Goal: Transaction & Acquisition: Download file/media

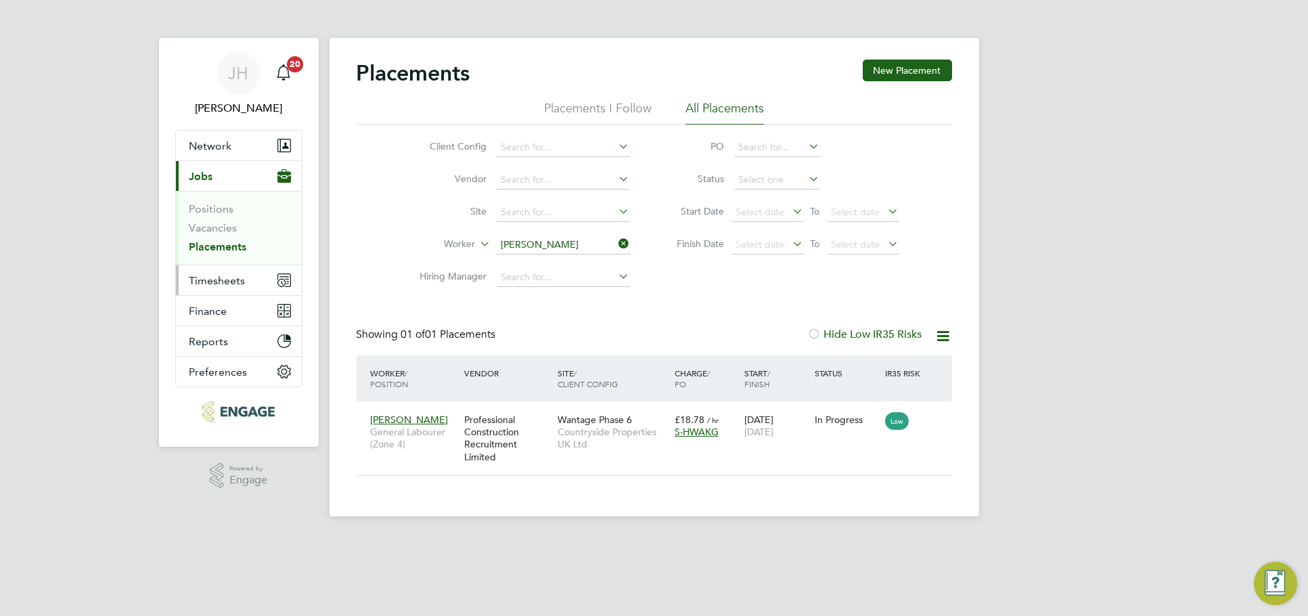
scroll to position [13, 64]
click at [214, 286] on span "Timesheets" at bounding box center [217, 280] width 56 height 13
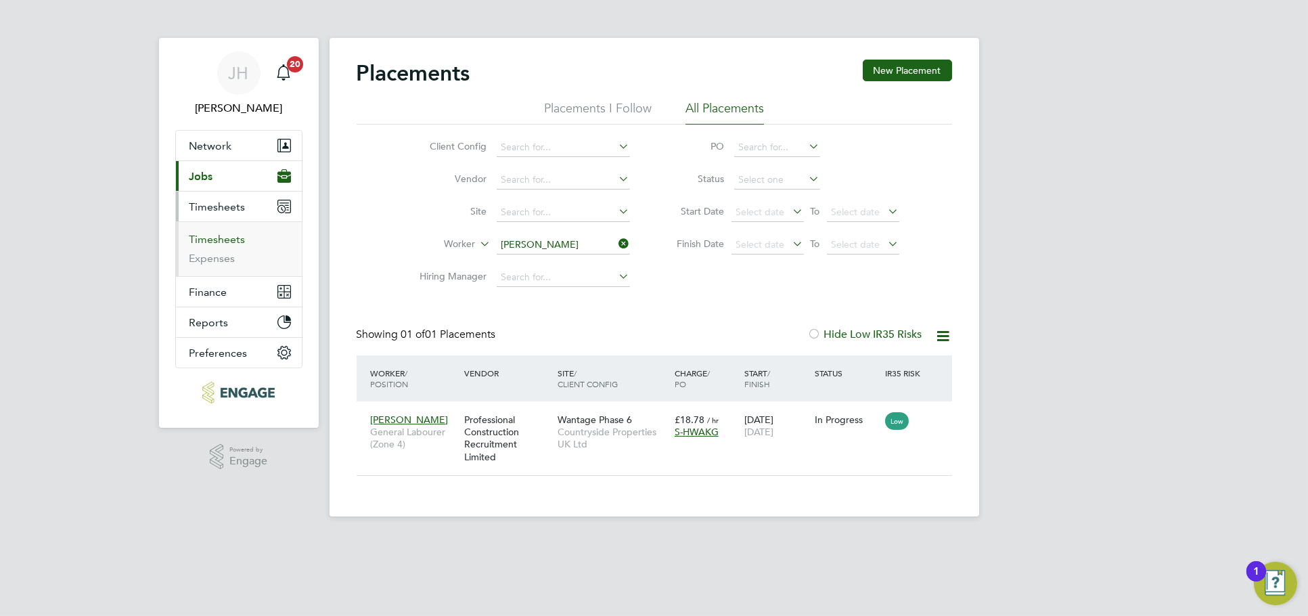
click at [223, 238] on link "Timesheets" at bounding box center [217, 239] width 56 height 13
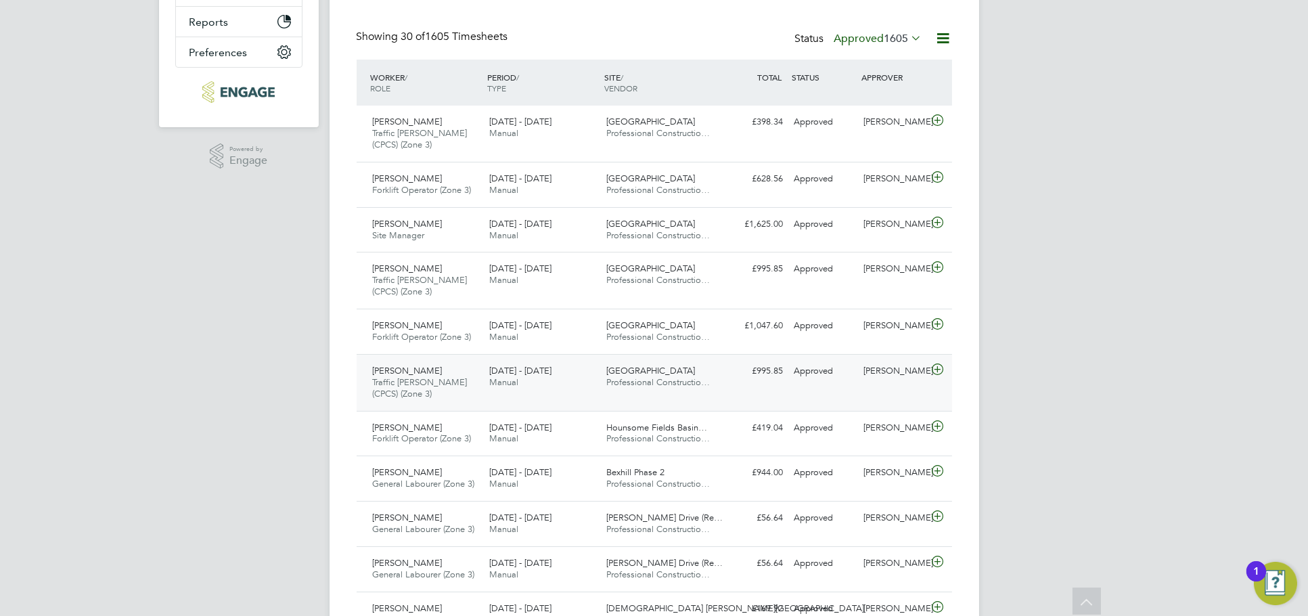
click at [897, 370] on div "Nick O'Shea" at bounding box center [893, 371] width 70 height 22
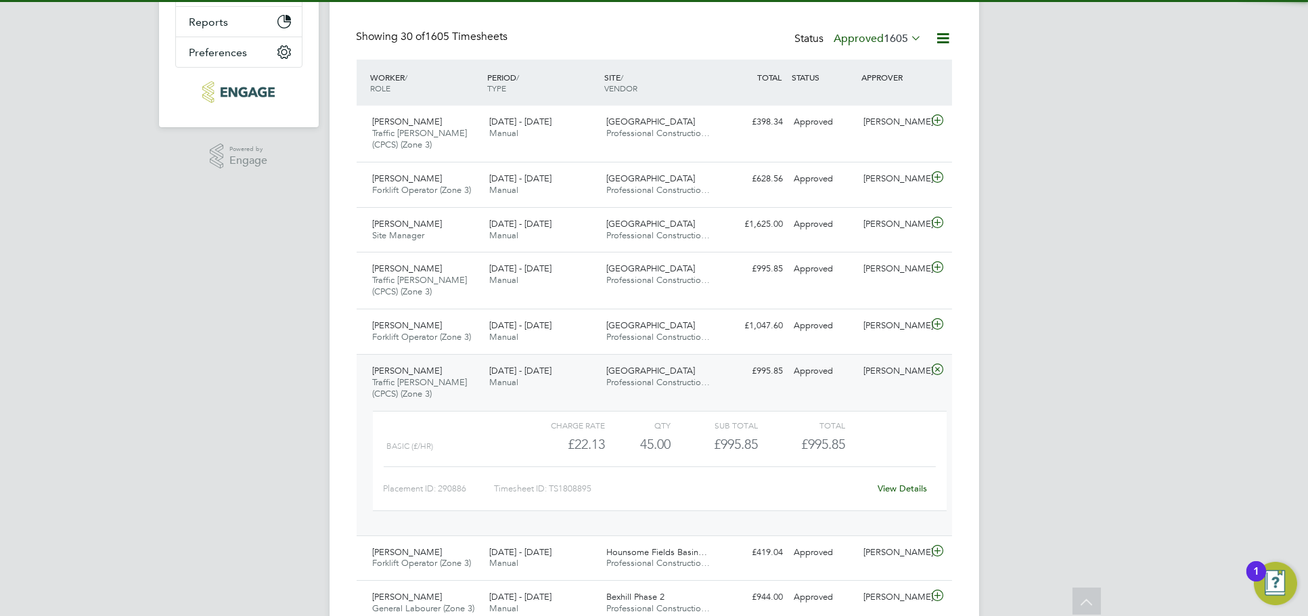
click at [907, 486] on link "View Details" at bounding box center [902, 488] width 49 height 12
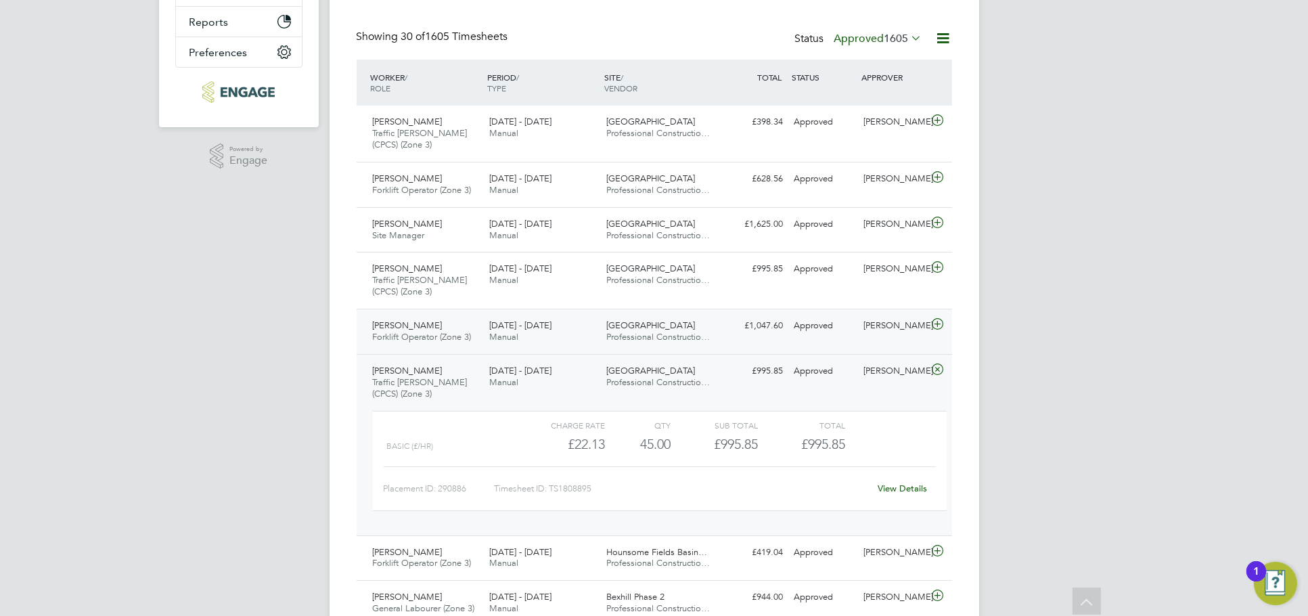
click at [901, 336] on div "Nick O'Shea" at bounding box center [893, 326] width 70 height 22
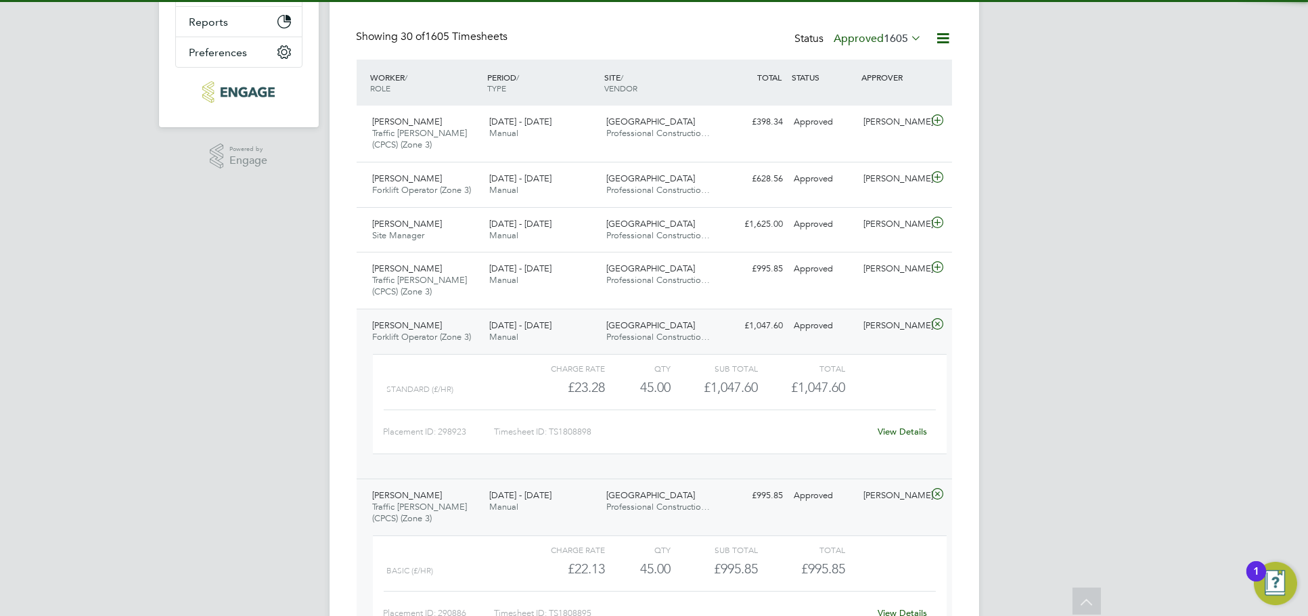
click at [903, 434] on link "View Details" at bounding box center [902, 432] width 49 height 12
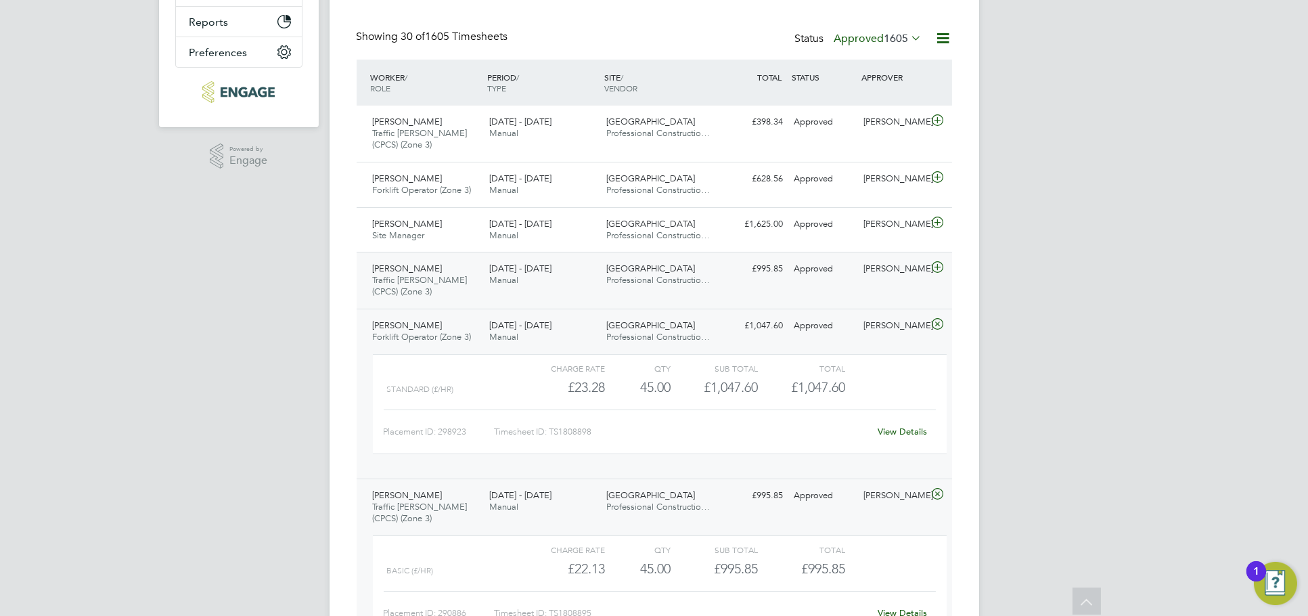
click at [890, 272] on div "Nick O'Shea" at bounding box center [893, 269] width 70 height 22
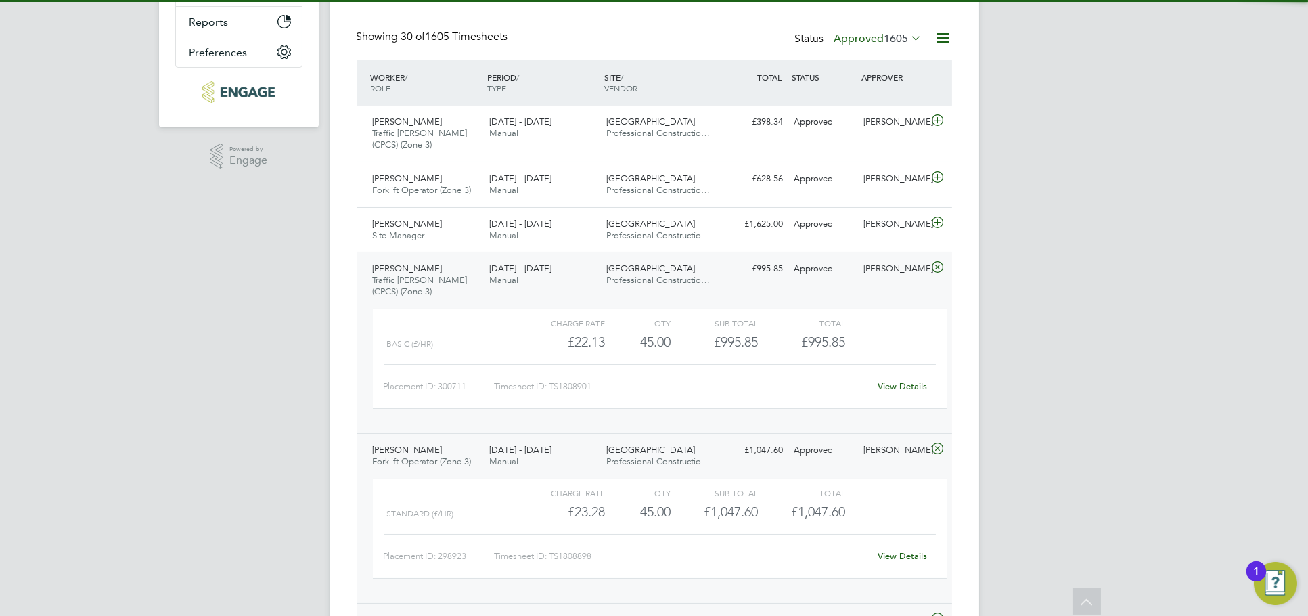
click at [901, 384] on link "View Details" at bounding box center [902, 386] width 49 height 12
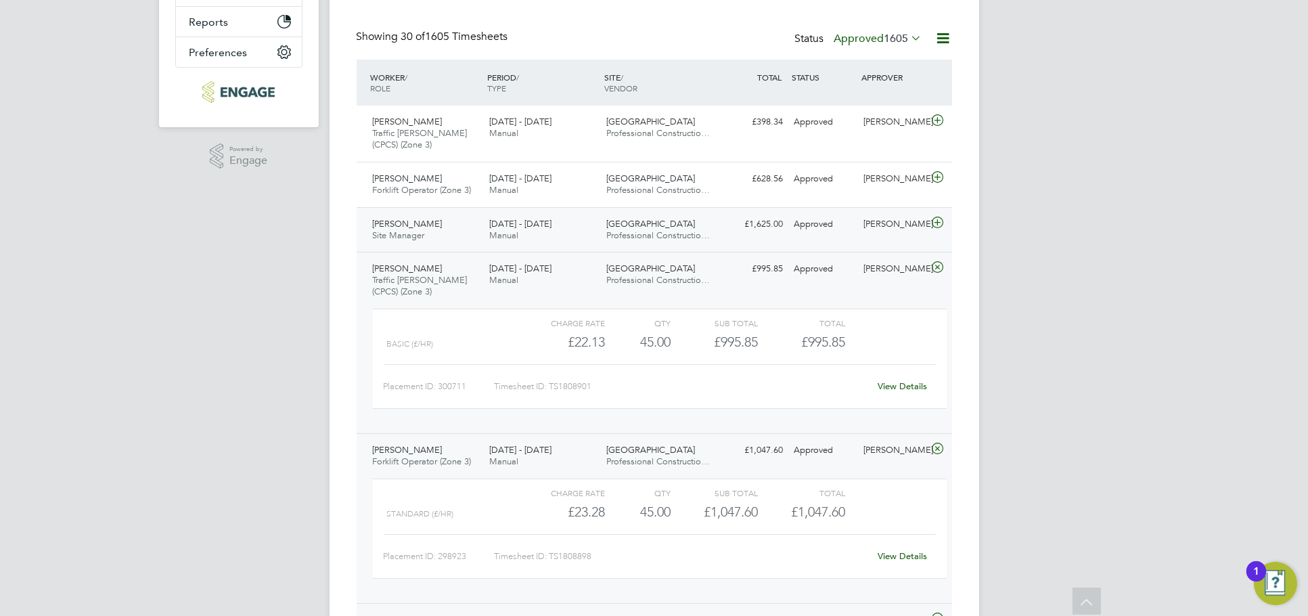
click at [873, 219] on div "Nick O'Shea" at bounding box center [893, 224] width 70 height 22
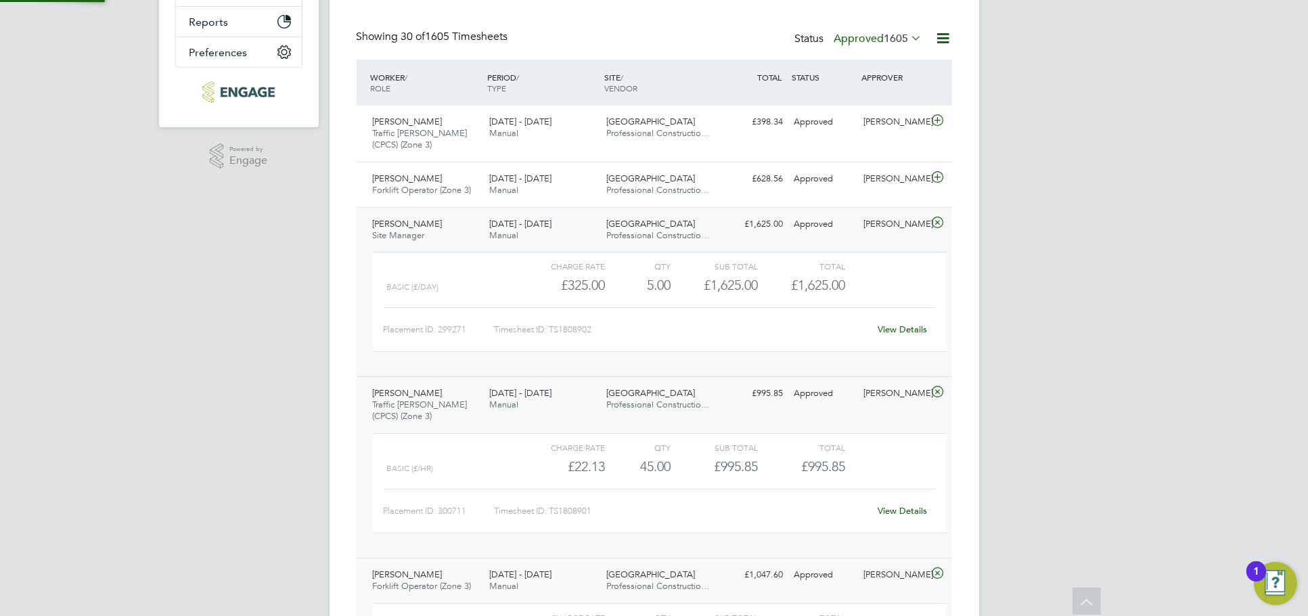
click at [900, 324] on link "View Details" at bounding box center [902, 329] width 49 height 12
click at [863, 179] on div "Nick O'Shea" at bounding box center [893, 179] width 70 height 22
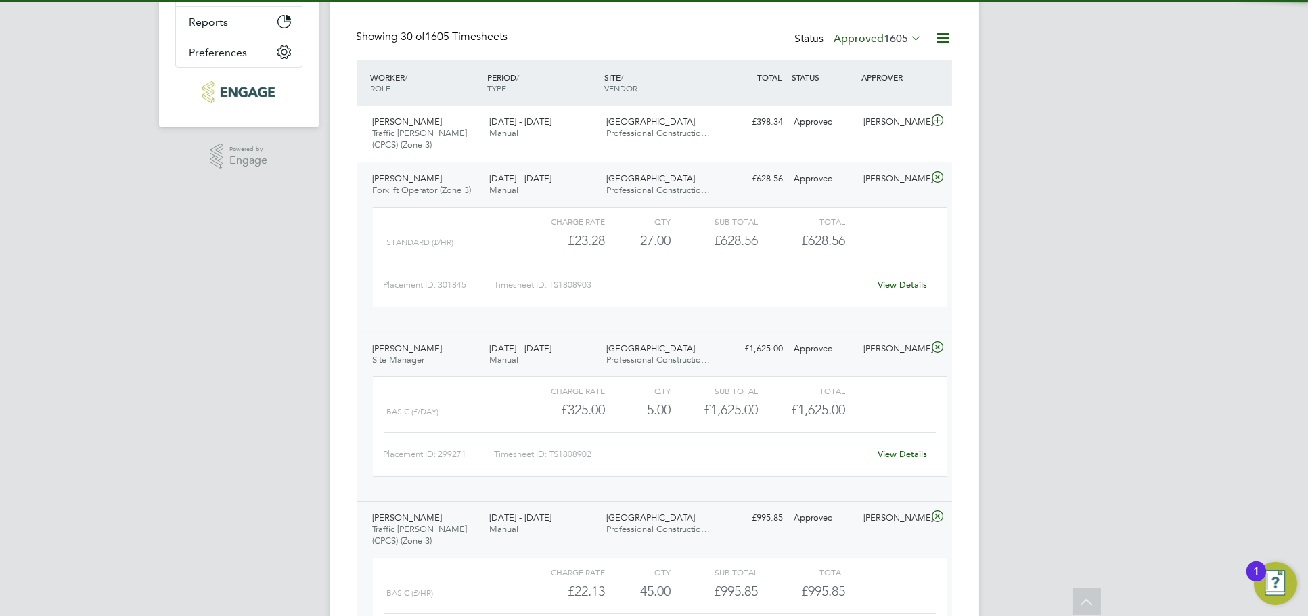
click at [899, 285] on link "View Details" at bounding box center [902, 285] width 49 height 12
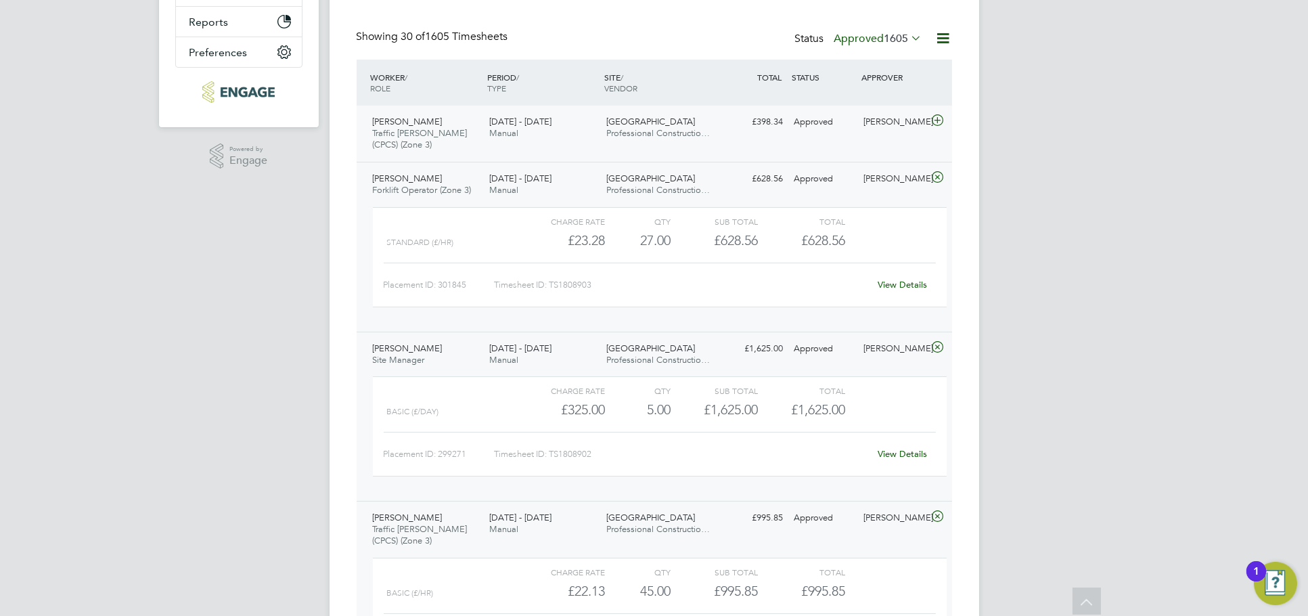
click at [908, 144] on div "Zalan Khan Traffic Marshall (CPCS) (Zone 3) 18 - 24 Aug 2025 18 - 24 Aug 2025 M…" at bounding box center [654, 134] width 595 height 56
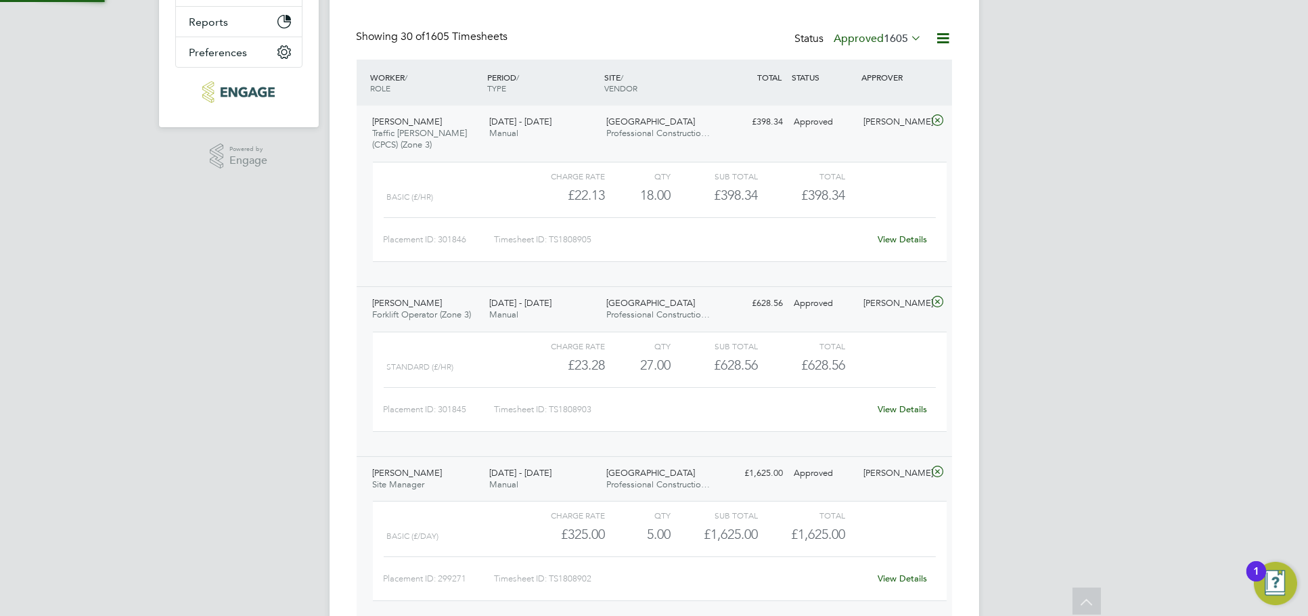
click at [901, 235] on link "View Details" at bounding box center [902, 239] width 49 height 12
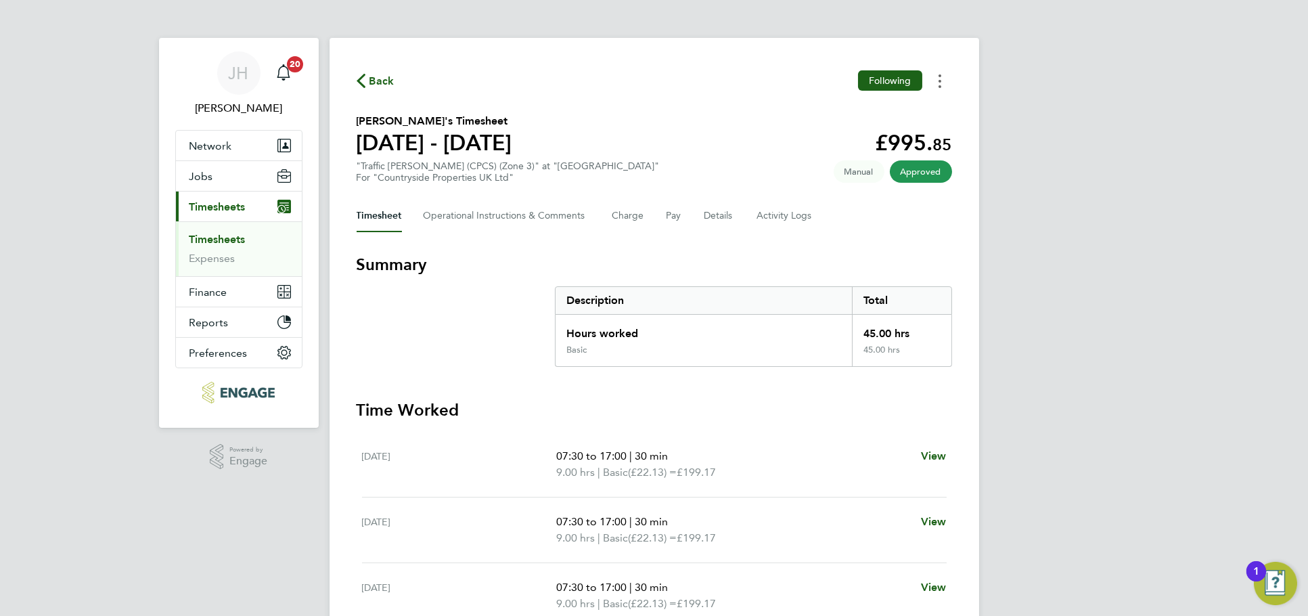
click at [939, 83] on icon "Timesheets Menu" at bounding box center [939, 81] width 3 height 14
click at [909, 112] on link "Download timesheet" at bounding box center [871, 110] width 162 height 27
click at [939, 83] on icon "Timesheets Menu" at bounding box center [939, 81] width 3 height 14
click at [898, 107] on link "Download timesheet" at bounding box center [871, 110] width 162 height 27
click at [945, 87] on button "Timesheets Menu" at bounding box center [940, 80] width 24 height 21
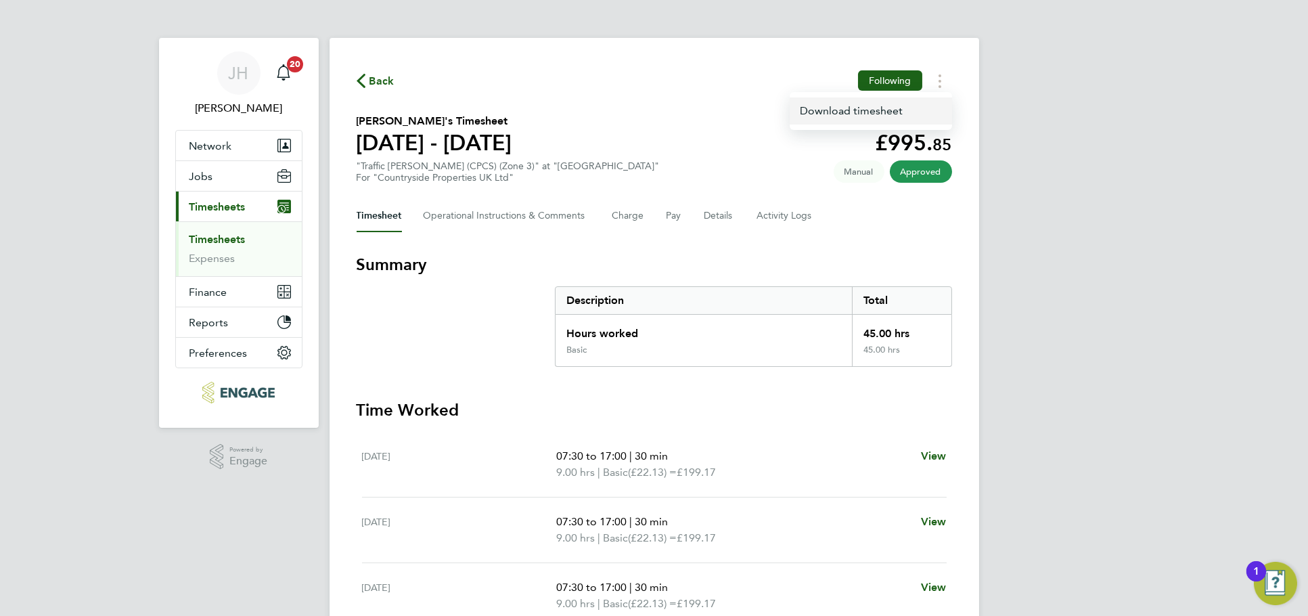
click at [875, 114] on link "Download timesheet" at bounding box center [871, 110] width 162 height 27
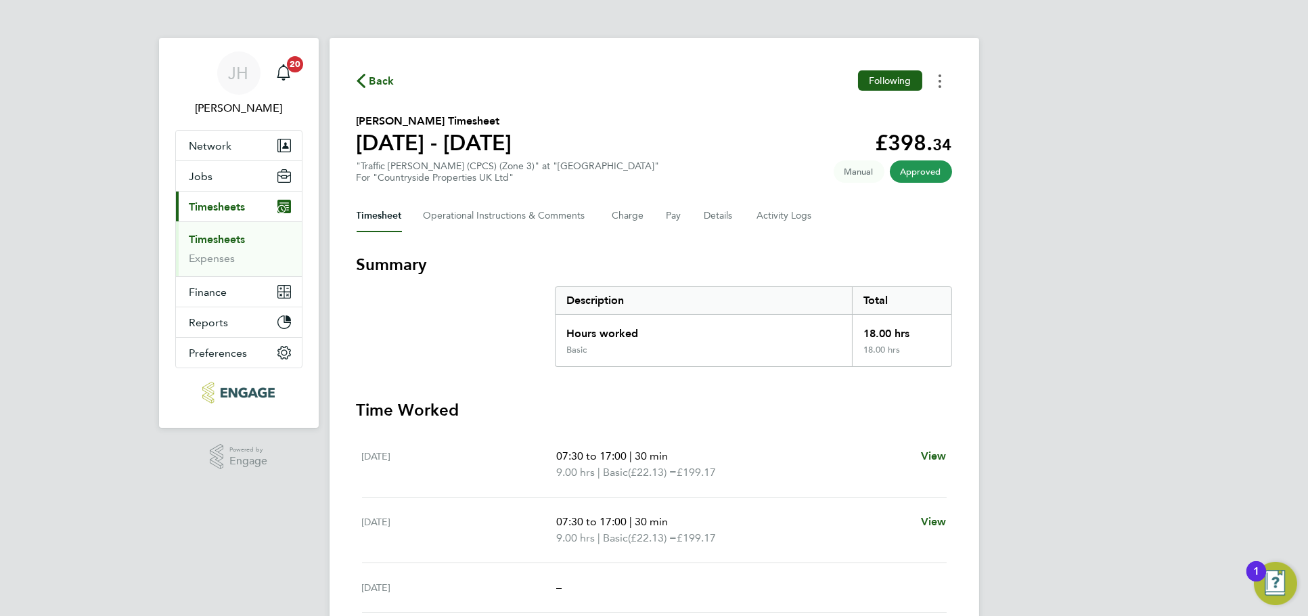
click at [939, 86] on circle "Timesheets Menu" at bounding box center [939, 86] width 3 height 3
click at [910, 114] on link "Download timesheet" at bounding box center [871, 110] width 162 height 27
click at [943, 87] on button "Timesheets Menu" at bounding box center [940, 80] width 24 height 21
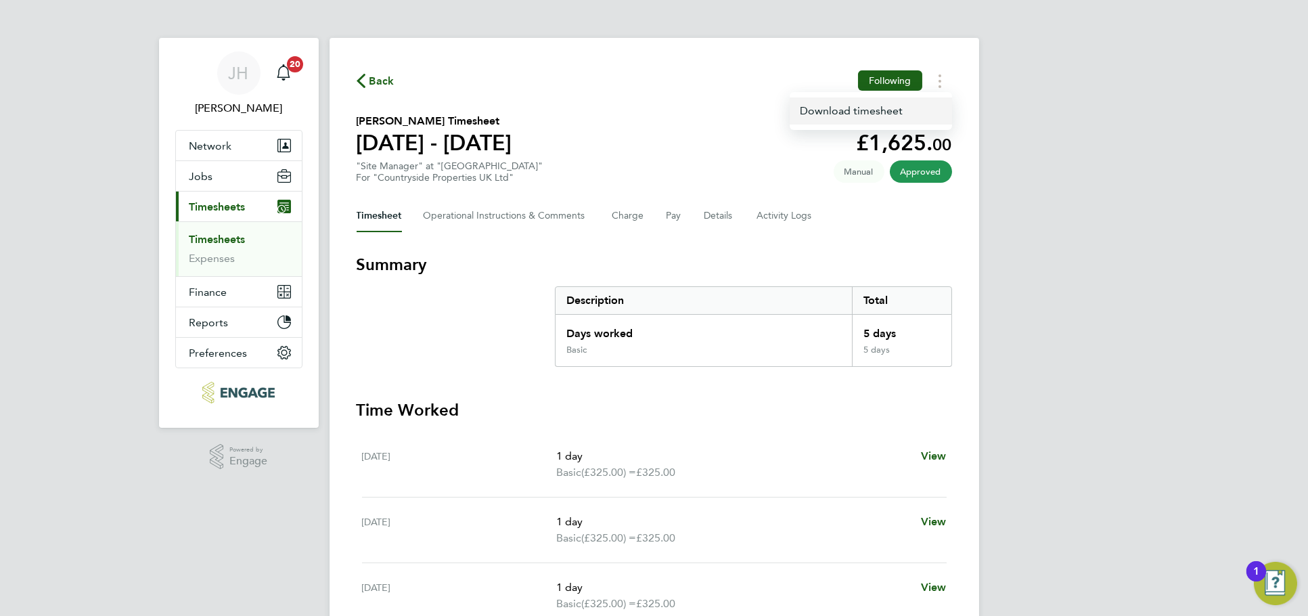
drag, startPoint x: 943, startPoint y: 87, endPoint x: 872, endPoint y: 112, distance: 75.1
click at [872, 112] on link "Download timesheet" at bounding box center [871, 110] width 162 height 27
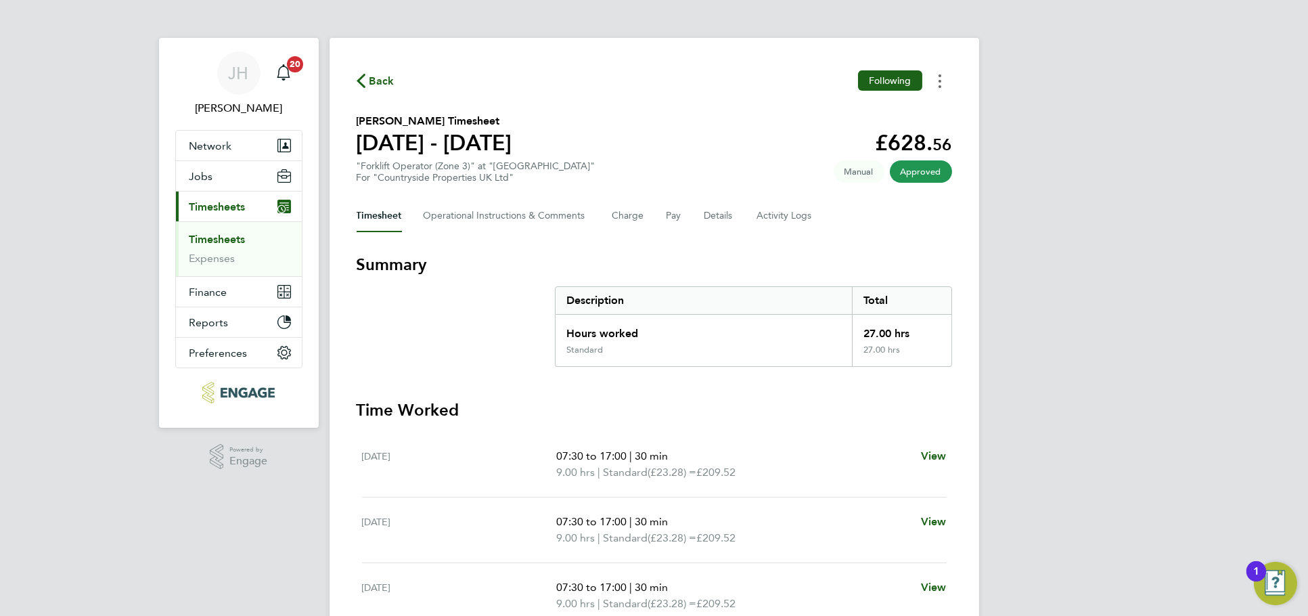
click at [938, 81] on icon "Timesheets Menu" at bounding box center [939, 81] width 3 height 14
click at [896, 108] on link "Download timesheet" at bounding box center [871, 110] width 162 height 27
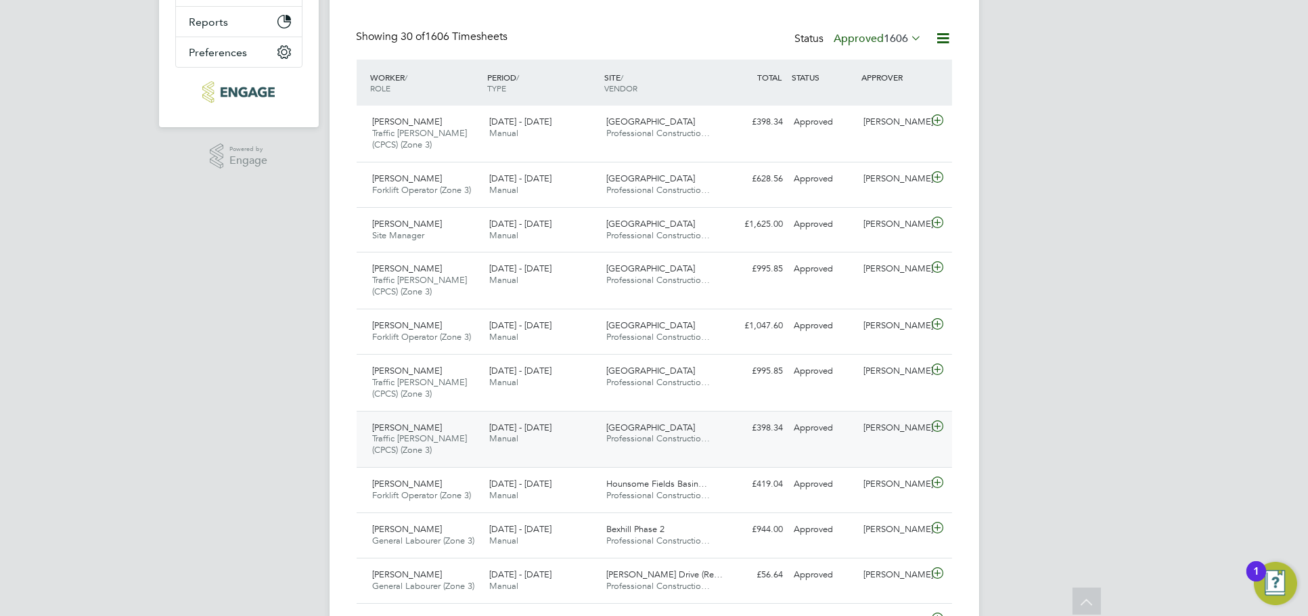
click at [876, 445] on div "James Thomson Traffic Marshall (CPCS) (Zone 3) 18 - 24 Aug 2025 18 - 24 Aug 202…" at bounding box center [654, 439] width 595 height 57
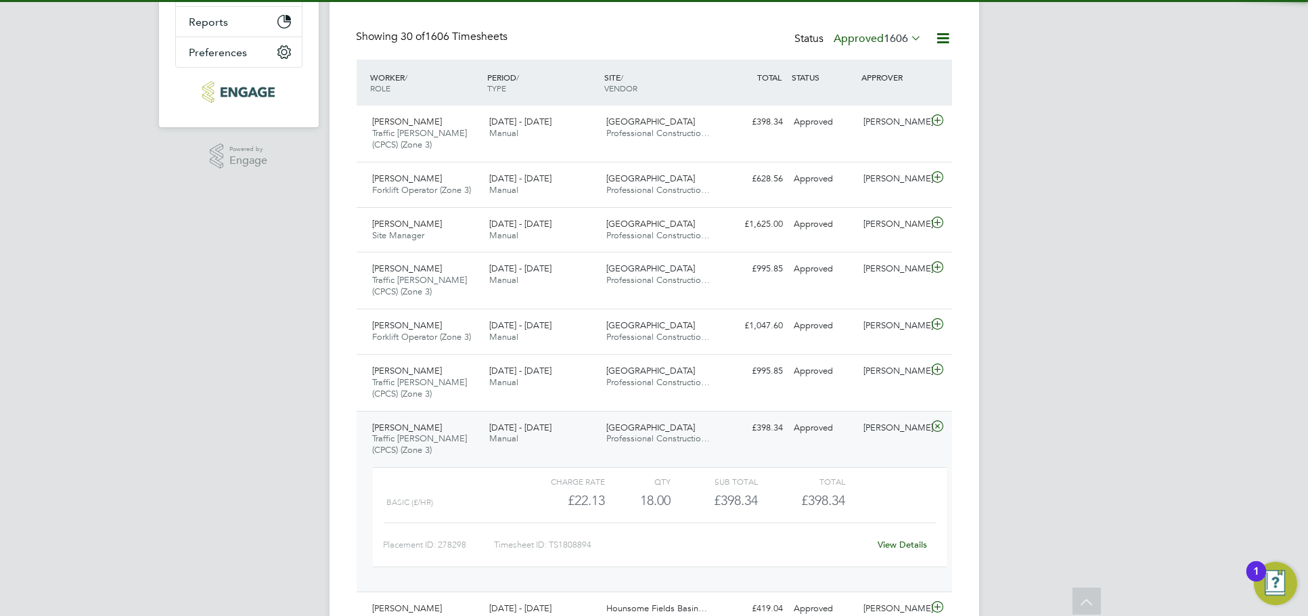
click at [904, 541] on link "View Details" at bounding box center [902, 545] width 49 height 12
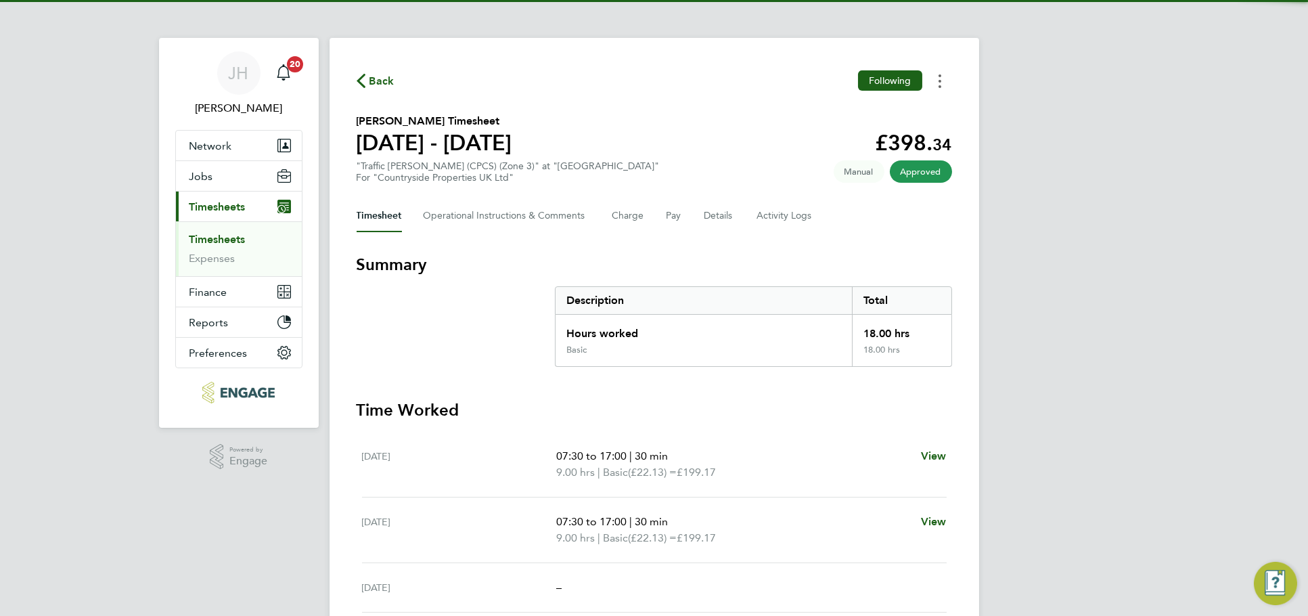
click at [930, 84] on button "Timesheets Menu" at bounding box center [940, 80] width 24 height 21
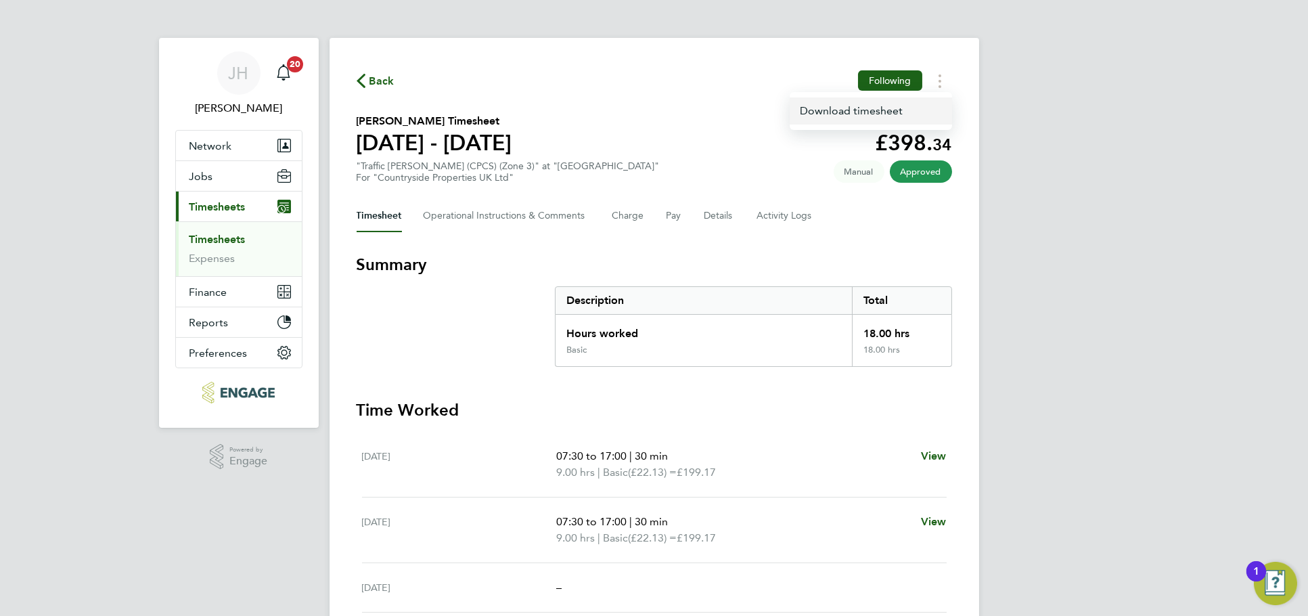
click at [889, 108] on link "Download timesheet" at bounding box center [871, 110] width 162 height 27
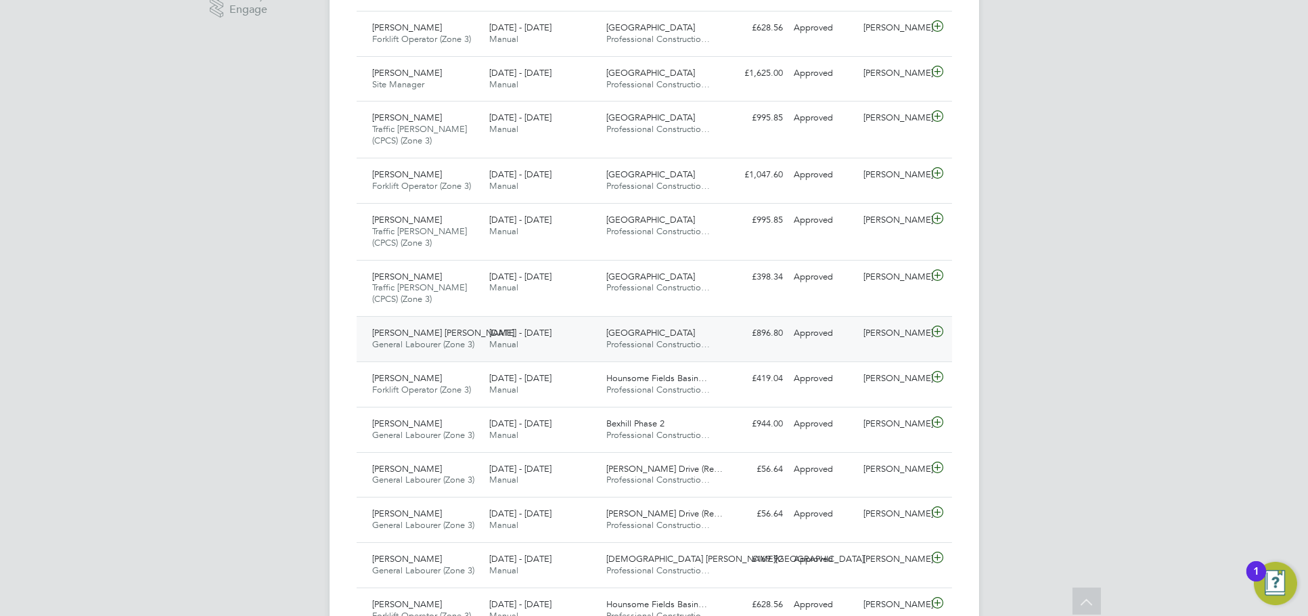
click at [905, 342] on div "Nick O'Shea" at bounding box center [893, 333] width 70 height 22
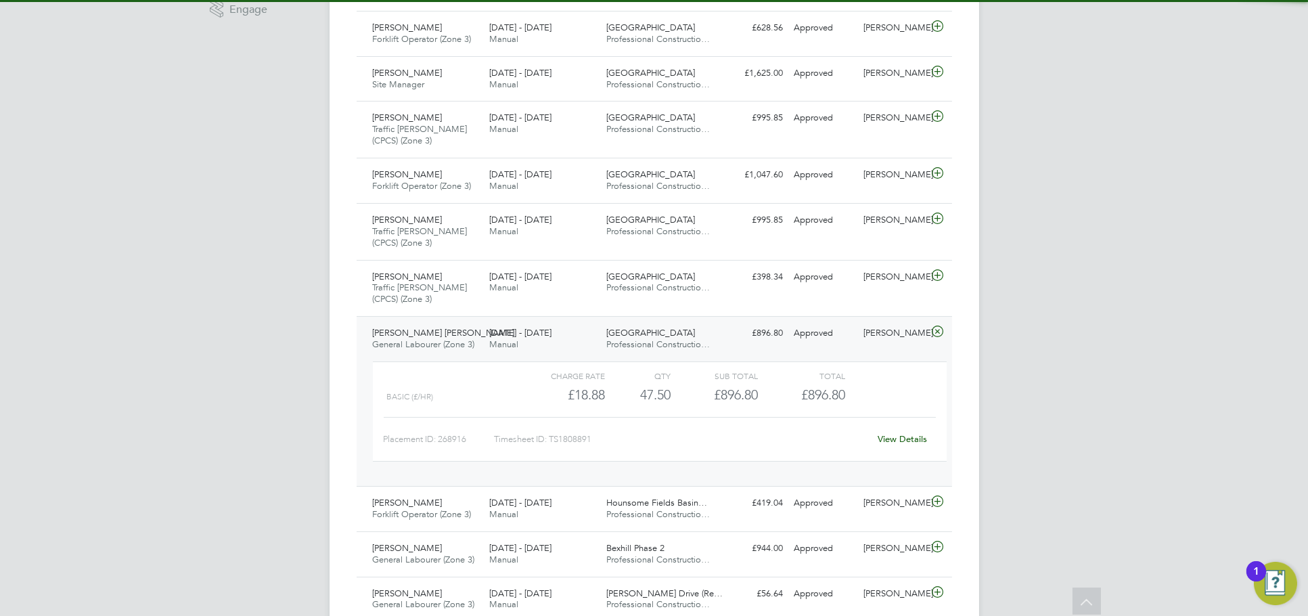
click at [901, 433] on link "View Details" at bounding box center [902, 439] width 49 height 12
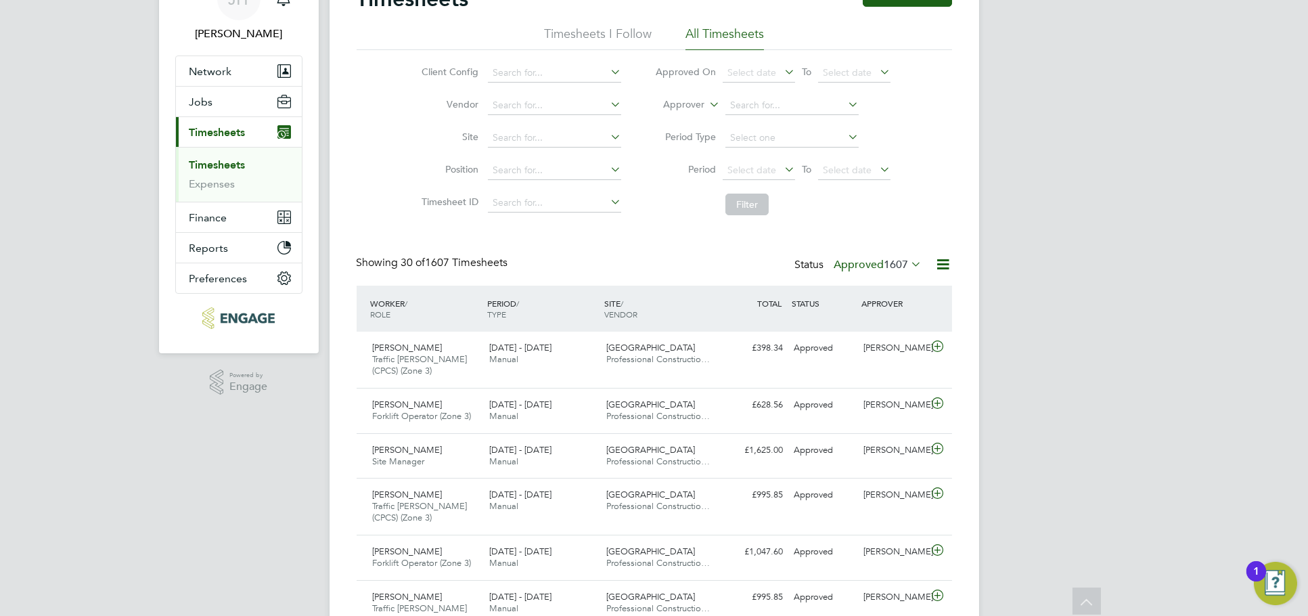
click at [876, 265] on label "Approved 1607" at bounding box center [878, 265] width 88 height 14
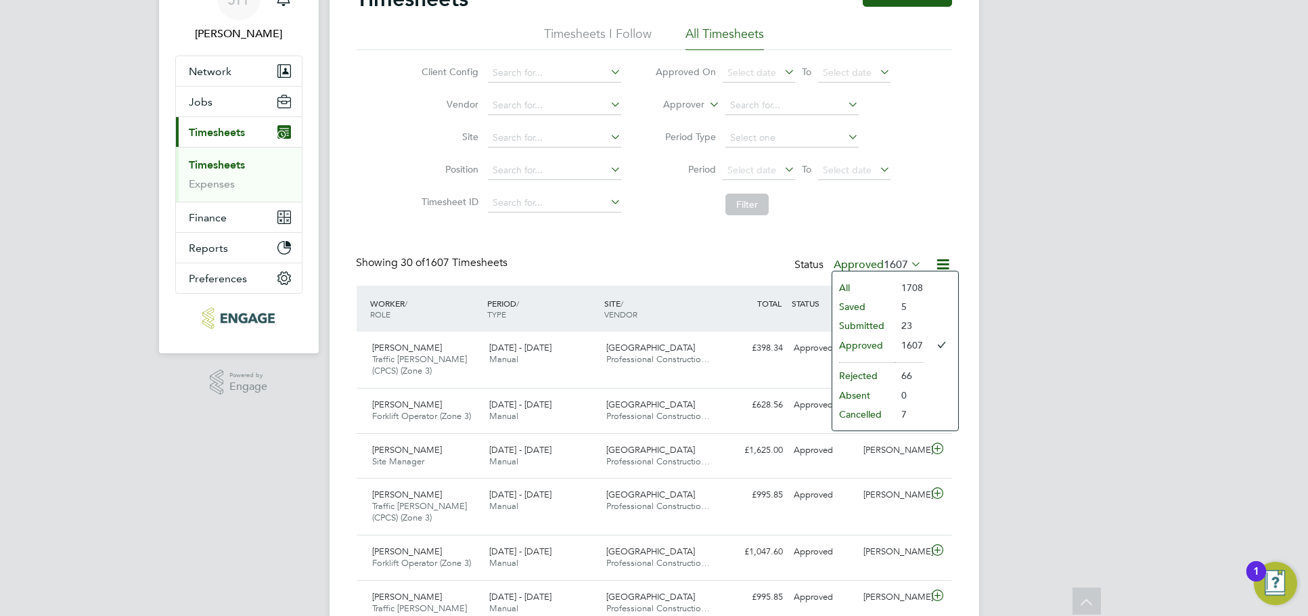
click at [885, 322] on li "Submitted" at bounding box center [863, 325] width 62 height 19
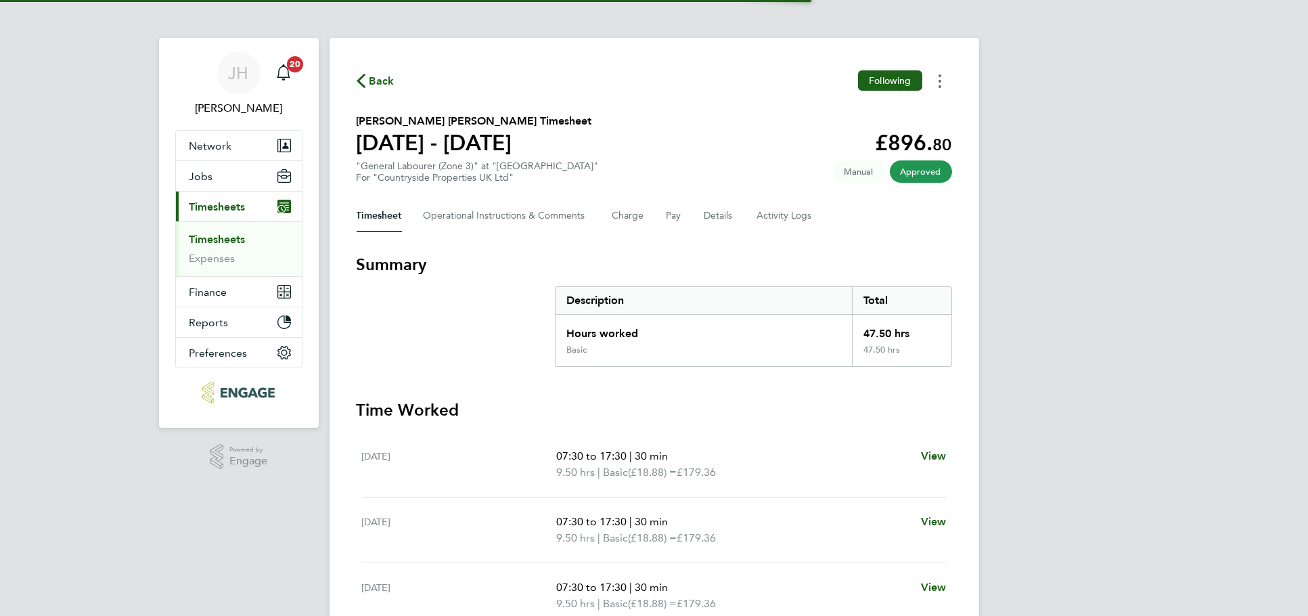
click at [943, 87] on button "Timesheets Menu" at bounding box center [940, 80] width 24 height 21
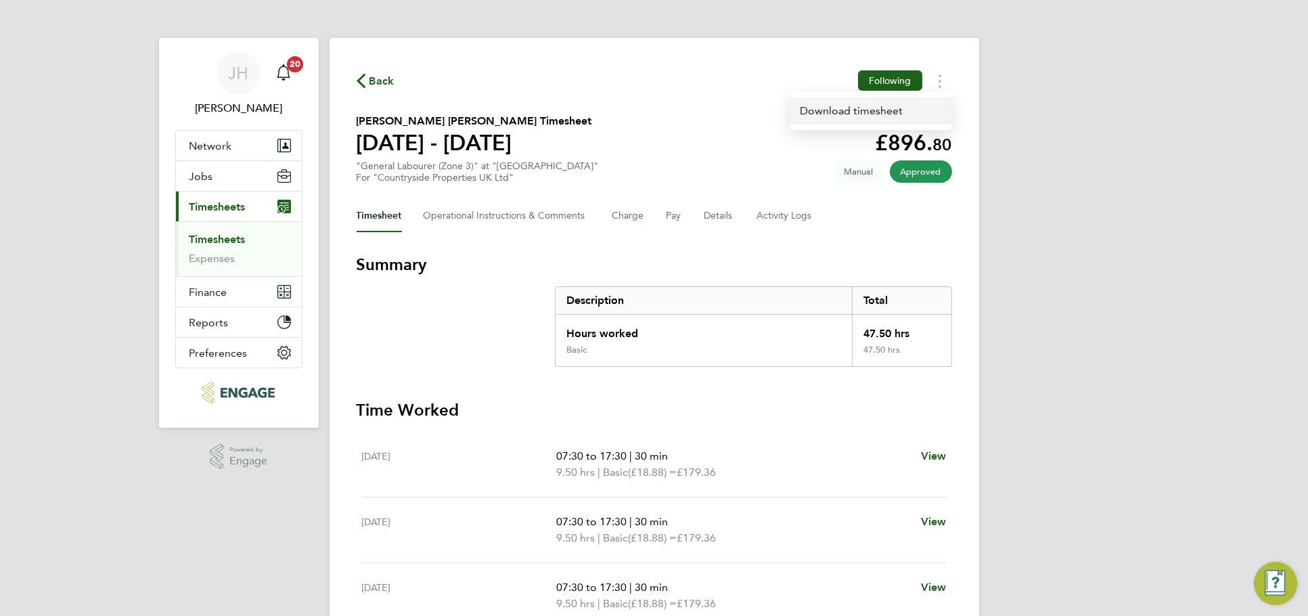
click at [913, 108] on link "Download timesheet" at bounding box center [871, 110] width 162 height 27
